Goal: Information Seeking & Learning: Understand process/instructions

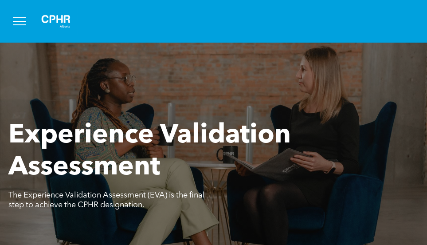
scroll to position [1761, 0]
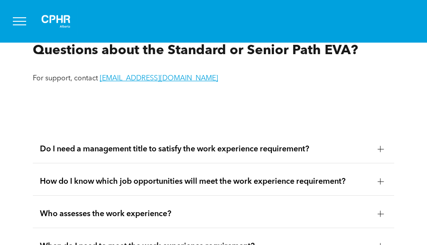
click at [374, 150] on div at bounding box center [380, 148] width 13 height 13
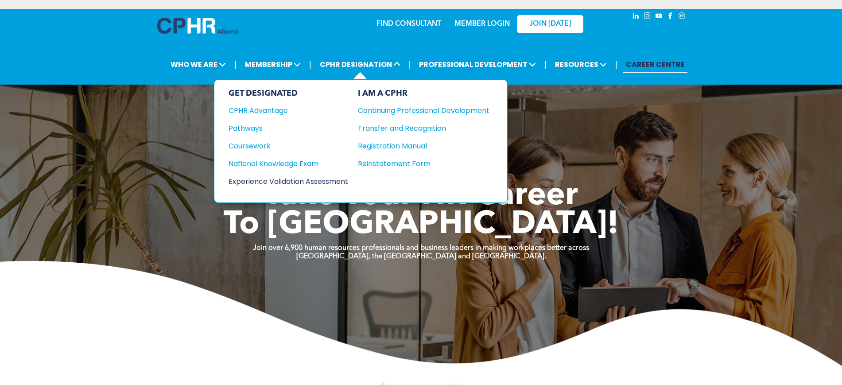
click at [269, 178] on div "Experience Validation Assessment" at bounding box center [283, 181] width 108 height 11
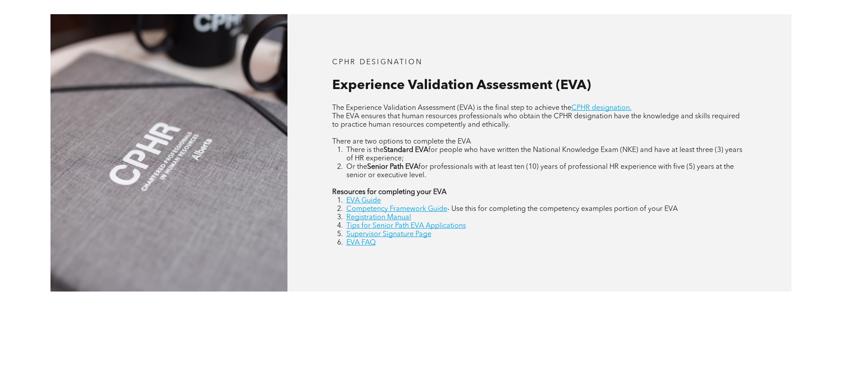
scroll to position [443, 0]
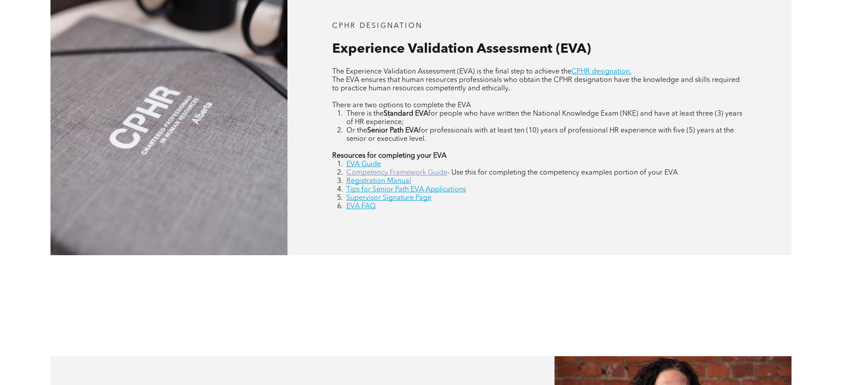
click at [407, 171] on link "Competency Framework Guide" at bounding box center [397, 172] width 101 height 7
